Goal: Use online tool/utility

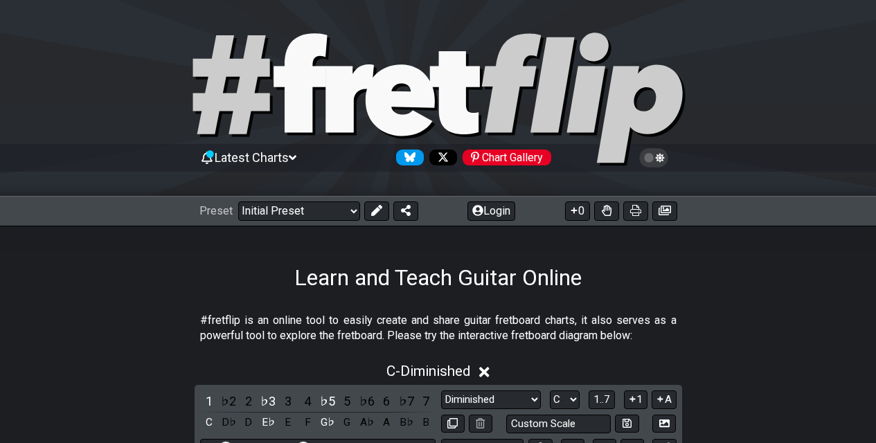
scroll to position [346, 0]
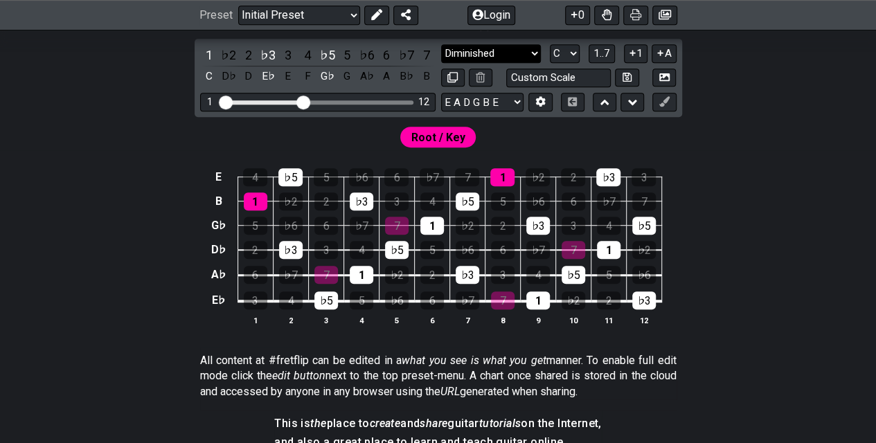
click at [484, 55] on select "Minor Pentatonic Click to edit Minor Pentatonic Major Pentatonic Minor Blues Ma…" at bounding box center [491, 53] width 100 height 19
click at [441, 44] on select "Minor Pentatonic Click to edit Minor Pentatonic Major Pentatonic Minor Blues Ma…" at bounding box center [491, 53] width 100 height 19
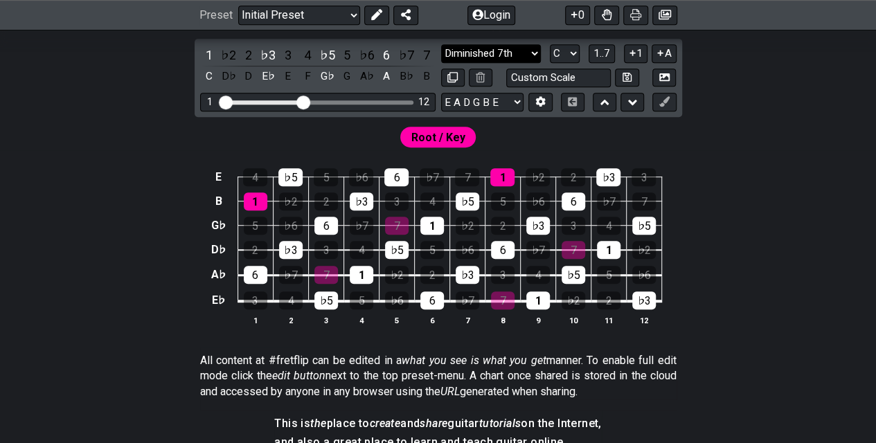
click at [529, 50] on select "Minor Pentatonic Click to edit Minor Pentatonic Major Pentatonic Minor Blues Ma…" at bounding box center [491, 53] width 100 height 19
click at [441, 44] on select "Minor Pentatonic Click to edit Minor Pentatonic Major Pentatonic Minor Blues Ma…" at bounding box center [491, 53] width 100 height 19
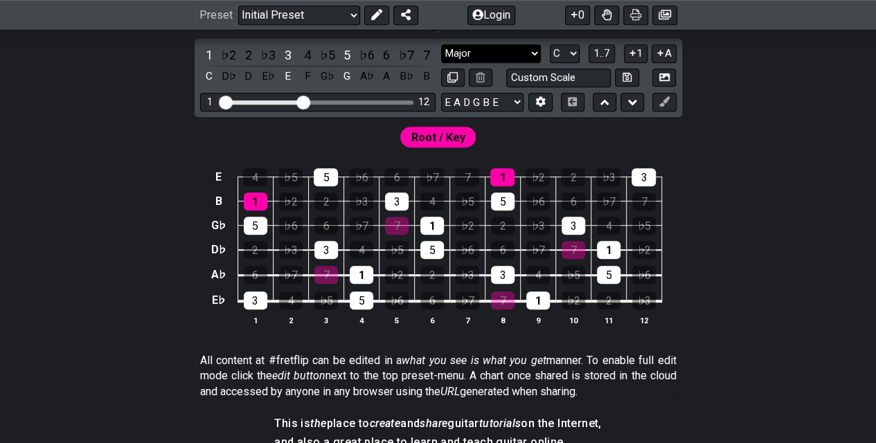
click at [527, 57] on select "Minor Pentatonic Click to edit Minor Pentatonic Major Pentatonic Minor Blues Ma…" at bounding box center [491, 53] width 100 height 19
click at [639, 143] on div "Root / Key" at bounding box center [438, 133] width 876 height 33
click at [286, 48] on div "3" at bounding box center [288, 55] width 18 height 19
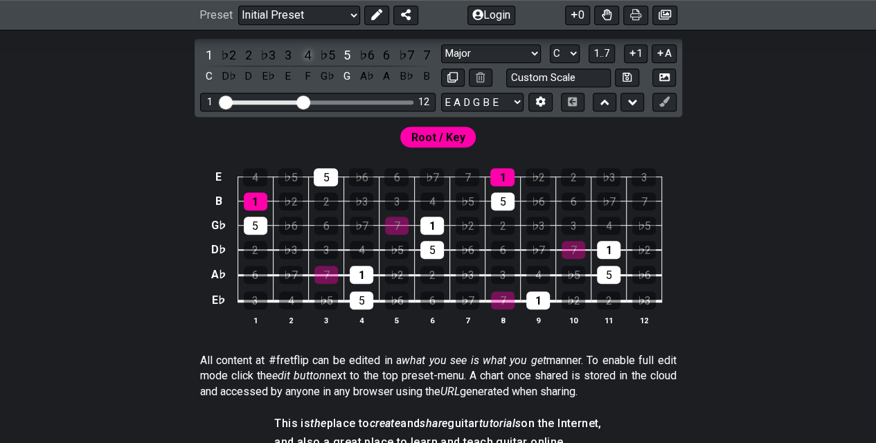
click at [308, 55] on div "4" at bounding box center [307, 55] width 18 height 19
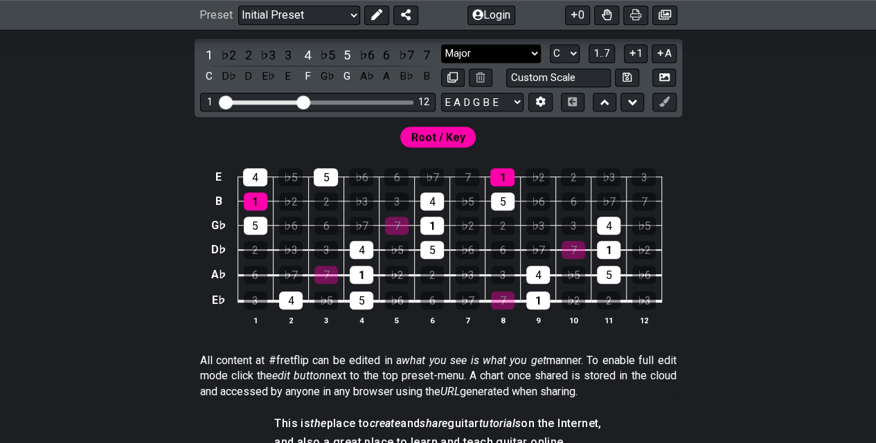
click at [475, 55] on select "Minor Pentatonic Click to edit Minor Pentatonic Major Pentatonic Minor Blues Ma…" at bounding box center [491, 53] width 100 height 19
click at [441, 44] on select "Minor Pentatonic Click to edit Minor Pentatonic Major Pentatonic Minor Blues Ma…" at bounding box center [491, 53] width 100 height 19
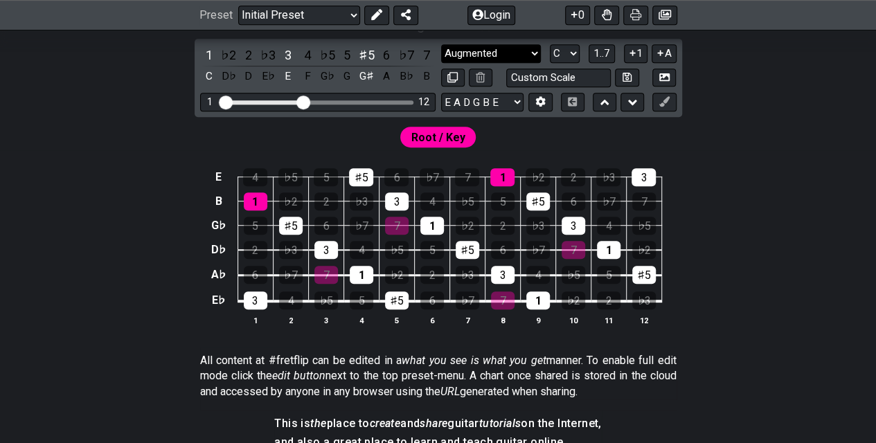
click at [529, 60] on select "Minor Pentatonic Click to edit Minor Pentatonic Major Pentatonic Minor Blues Ma…" at bounding box center [491, 53] width 100 height 19
click at [441, 44] on select "Minor Pentatonic Click to edit Minor Pentatonic Major Pentatonic Minor Blues Ma…" at bounding box center [491, 53] width 100 height 19
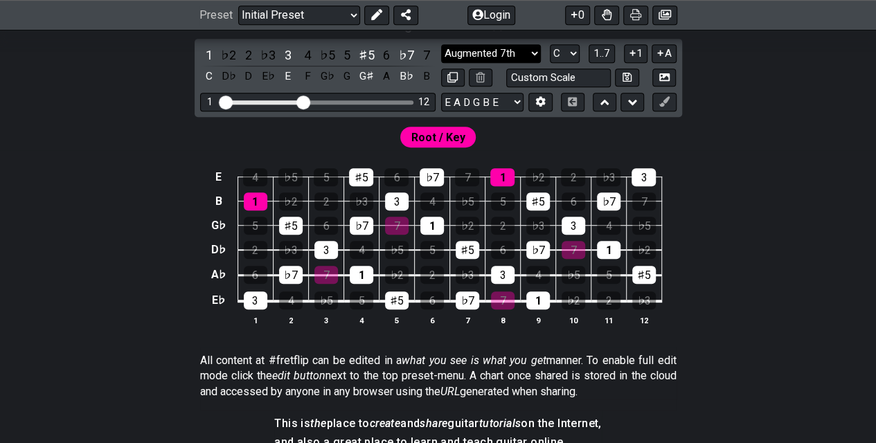
click at [490, 57] on select "Minor Pentatonic Click to edit Minor Pentatonic Major Pentatonic Minor Blues Ma…" at bounding box center [491, 53] width 100 height 19
click at [441, 44] on select "Minor Pentatonic Click to edit Minor Pentatonic Major Pentatonic Minor Blues Ma…" at bounding box center [491, 53] width 100 height 19
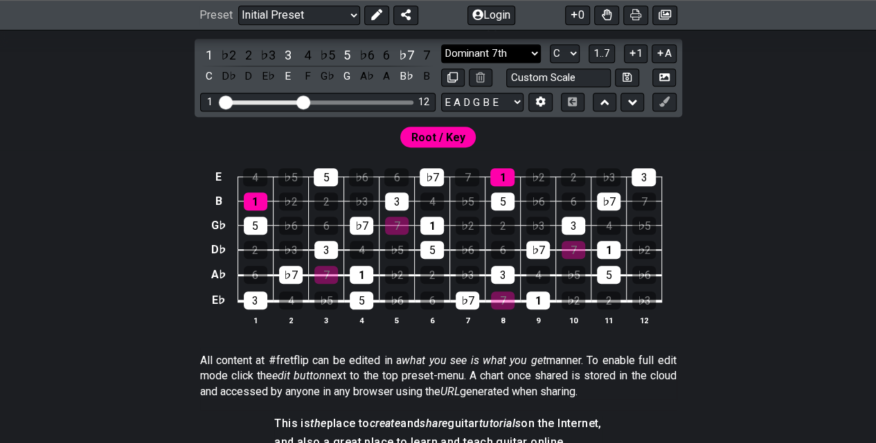
click at [519, 54] on select "Minor Pentatonic Click to edit Minor Pentatonic Major Pentatonic Minor Blues Ma…" at bounding box center [491, 53] width 100 height 19
select select "Minor 7th"
click at [441, 44] on select "Minor Pentatonic Click to edit Minor Pentatonic Major Pentatonic Minor Blues Ma…" at bounding box center [491, 53] width 100 height 19
